Goal: Task Accomplishment & Management: Manage account settings

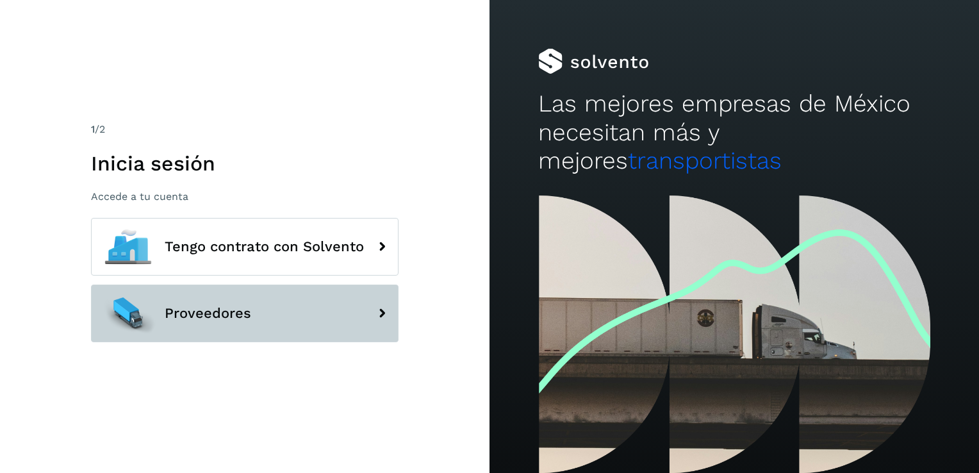
click at [233, 314] on span "Proveedores" at bounding box center [208, 313] width 87 height 15
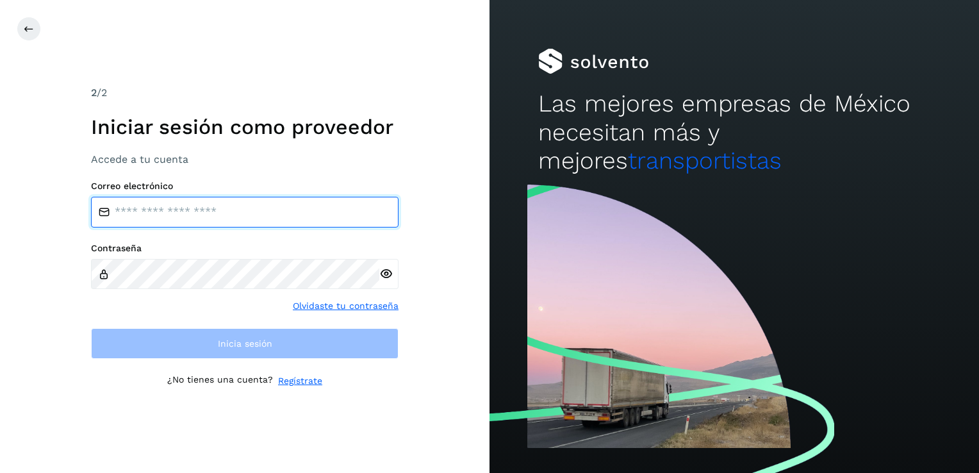
type input "**********"
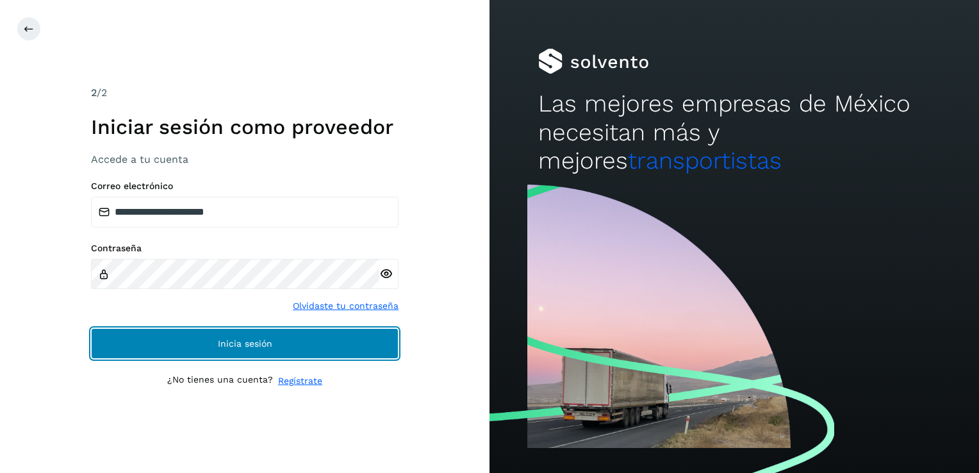
click at [378, 344] on button "Inicia sesión" at bounding box center [245, 343] width 308 height 31
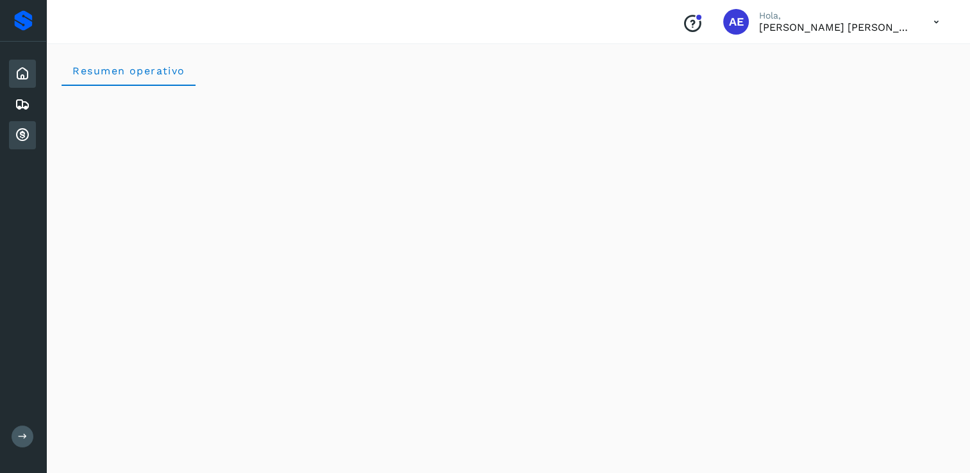
click at [28, 138] on icon at bounding box center [22, 135] width 15 height 15
